Goal: Task Accomplishment & Management: Manage account settings

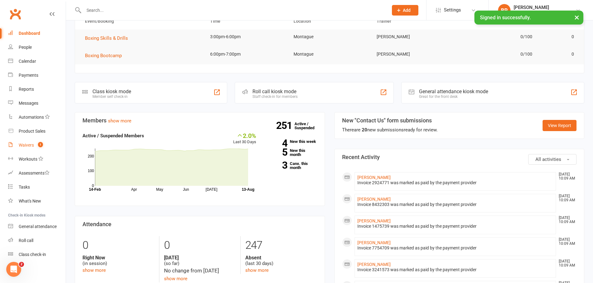
click at [23, 147] on div "Waivers" at bounding box center [26, 145] width 15 height 5
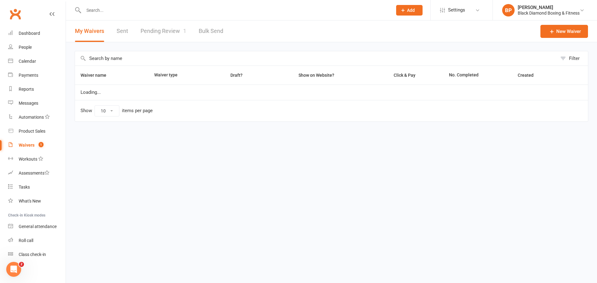
select select "50"
click at [162, 31] on link "Pending Review 1" at bounding box center [164, 31] width 46 height 21
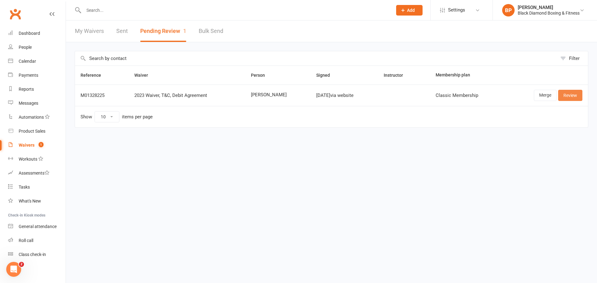
click at [567, 96] on link "Review" at bounding box center [571, 95] width 24 height 11
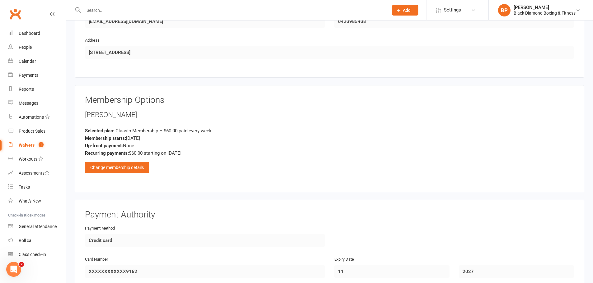
scroll to position [405, 0]
click at [135, 165] on div "Change membership details" at bounding box center [117, 167] width 64 height 11
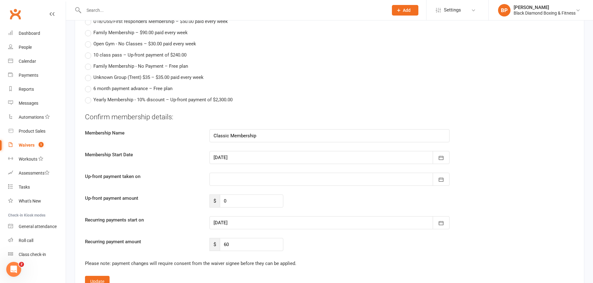
scroll to position [560, 0]
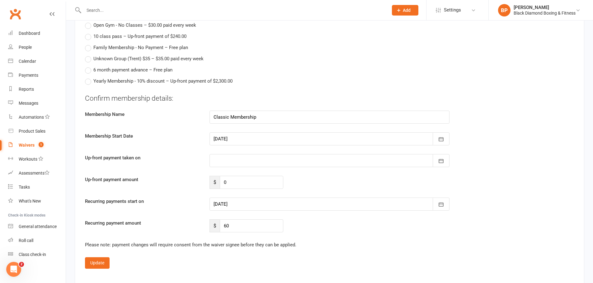
click at [249, 203] on div at bounding box center [329, 204] width 240 height 13
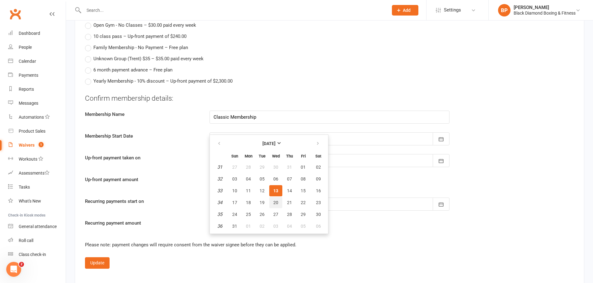
click at [277, 200] on span "20" at bounding box center [275, 202] width 5 height 5
type input "20 Aug 2025"
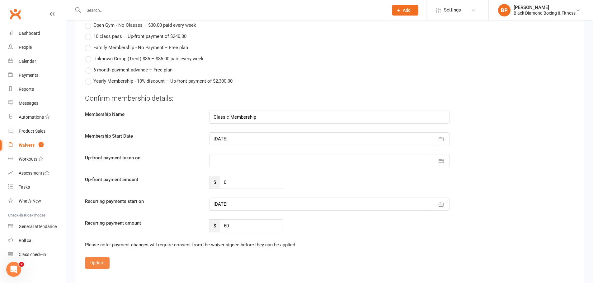
click at [97, 265] on button "Update" at bounding box center [97, 263] width 25 height 11
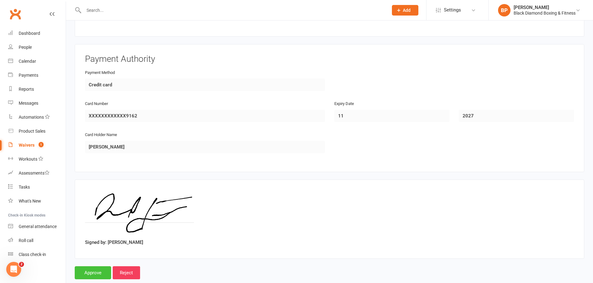
click at [104, 273] on input "Approve" at bounding box center [93, 273] width 36 height 13
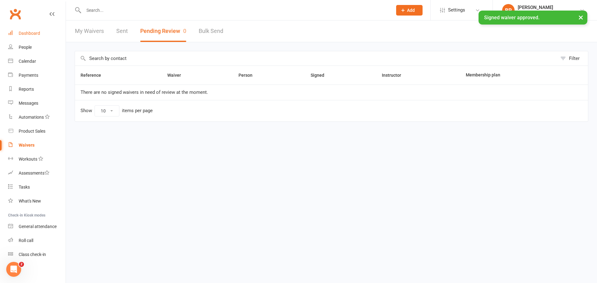
click at [30, 35] on div "Dashboard" at bounding box center [29, 33] width 21 height 5
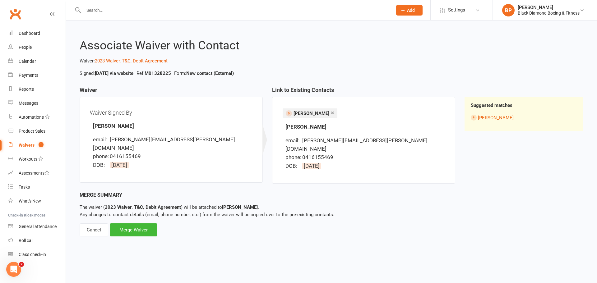
click at [94, 11] on input "text" at bounding box center [235, 10] width 306 height 9
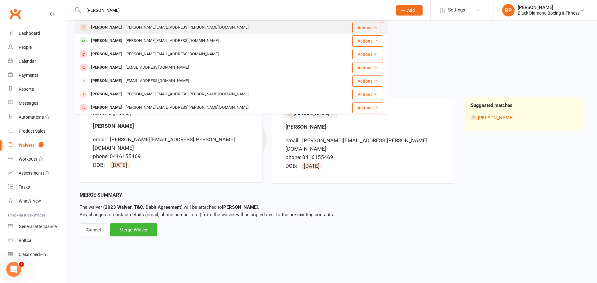
type input "[PERSON_NAME]"
click at [126, 27] on div "[PERSON_NAME][EMAIL_ADDRESS][PERSON_NAME][DOMAIN_NAME]" at bounding box center [187, 27] width 127 height 9
